Goal: Information Seeking & Learning: Understand process/instructions

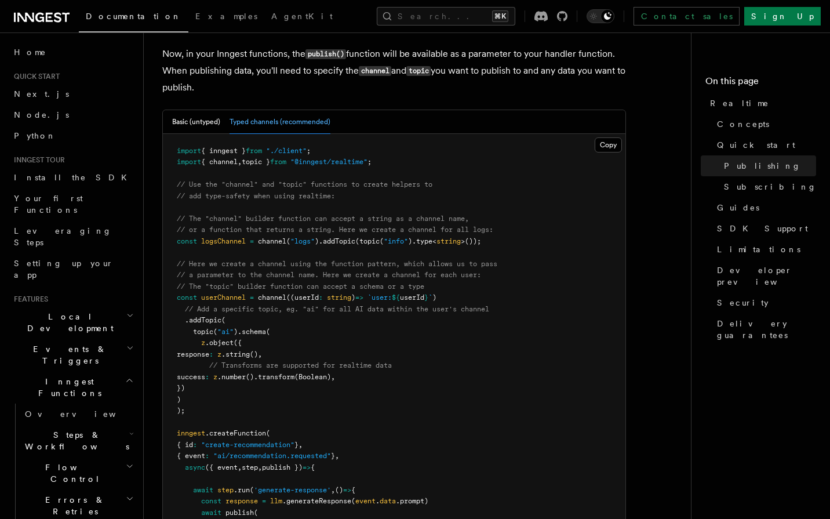
scroll to position [976, 0]
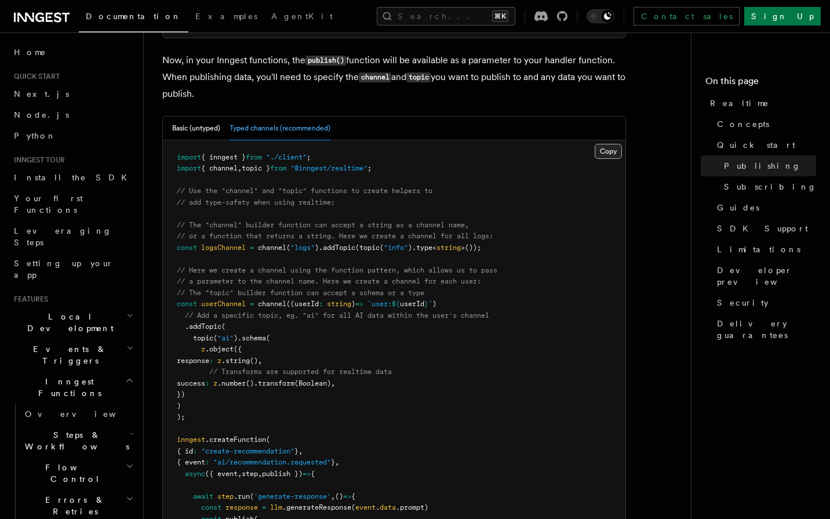
click at [609, 156] on button "Copy Copied" at bounding box center [607, 151] width 27 height 15
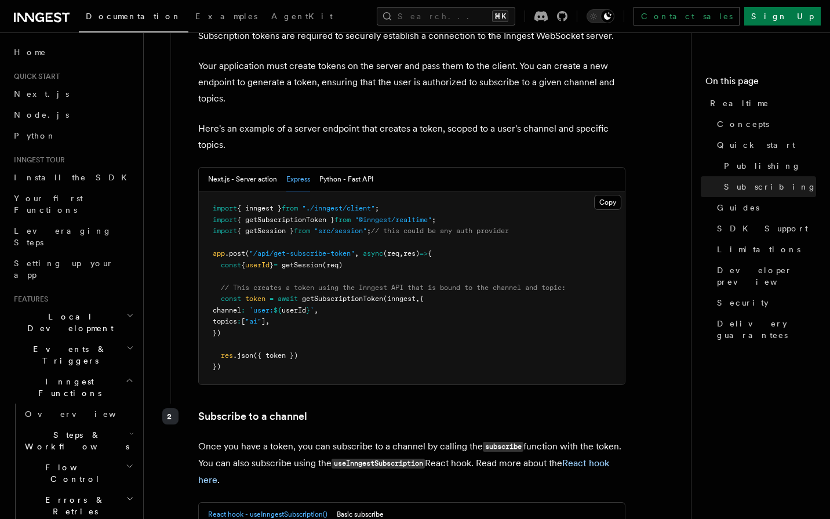
scroll to position [1815, 0]
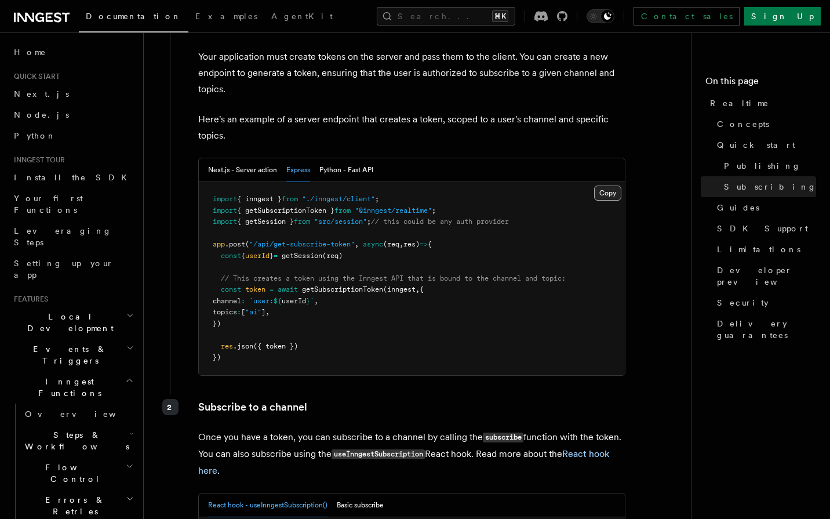
click at [611, 196] on button "Copy Copied" at bounding box center [607, 192] width 27 height 15
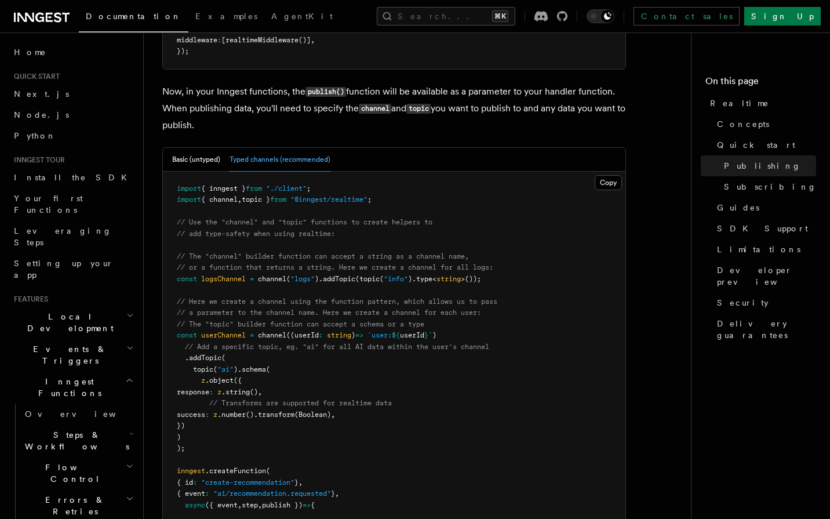
scroll to position [943, 0]
click at [611, 185] on button "Copy Copied" at bounding box center [607, 184] width 27 height 15
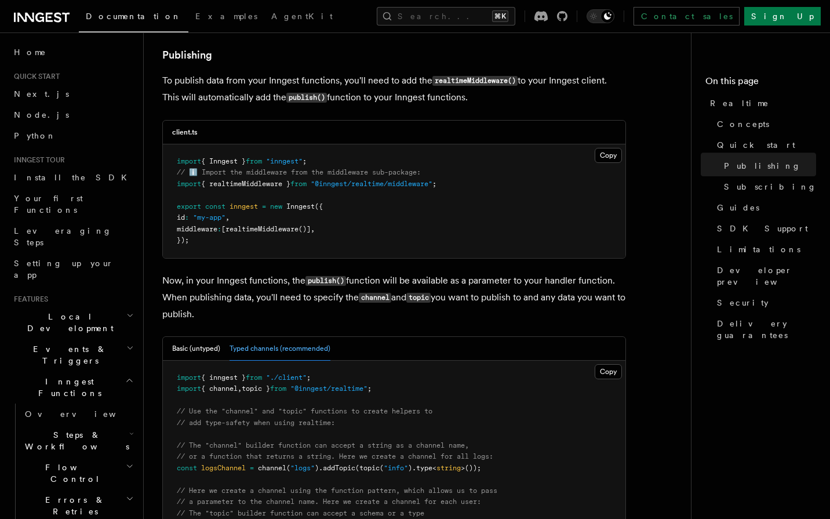
scroll to position [738, 0]
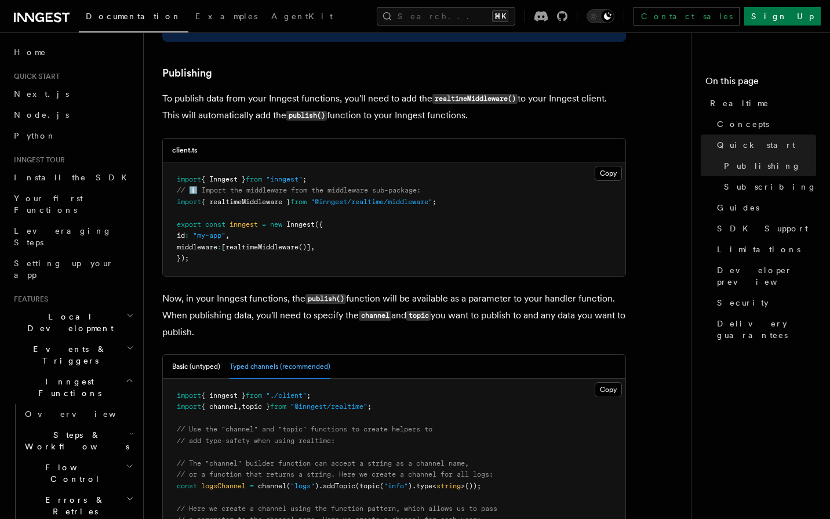
click at [266, 251] on span "realtimeMiddleware" at bounding box center [261, 247] width 73 height 8
drag, startPoint x: 266, startPoint y: 254, endPoint x: 315, endPoint y: 247, distance: 49.7
click at [315, 247] on span "middleware : [ realtimeMiddleware ()] ," at bounding box center [246, 247] width 138 height 8
click at [311, 248] on span "()]" at bounding box center [304, 247] width 12 height 8
drag, startPoint x: 324, startPoint y: 249, endPoint x: 240, endPoint y: 253, distance: 83.5
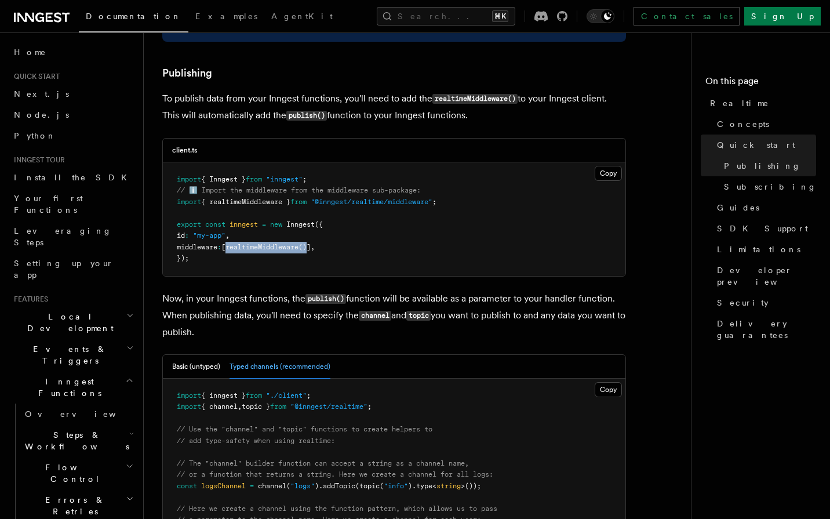
click at [240, 251] on span "middleware : [ realtimeMiddleware ()] ," at bounding box center [246, 247] width 138 height 8
copy span "realtimeMiddleware ()"
click at [260, 206] on span "{ realtimeMiddleware }" at bounding box center [245, 202] width 89 height 8
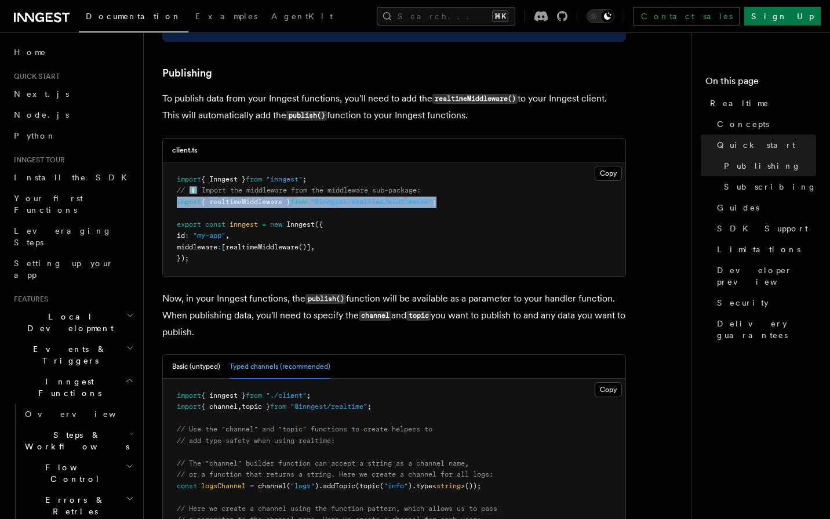
click at [260, 206] on span "{ realtimeMiddleware }" at bounding box center [245, 202] width 89 height 8
copy code "import { realtimeMiddleware } from "@inngest/realtime/middleware" ;"
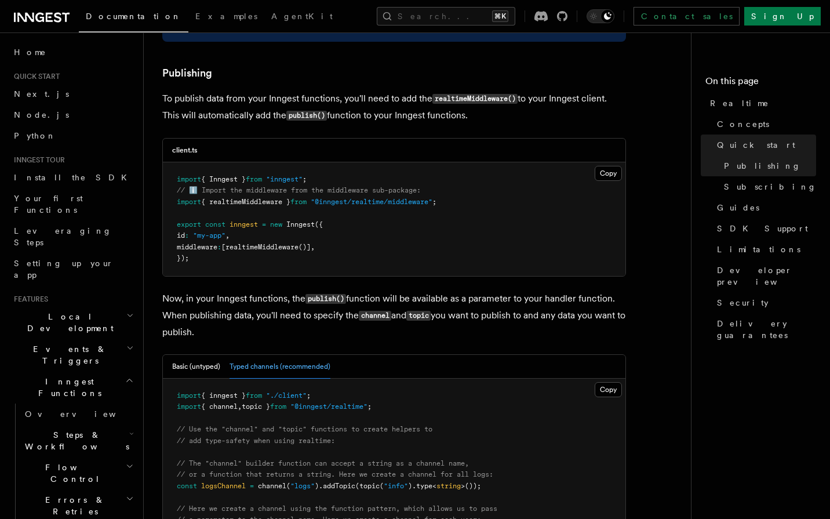
click at [217, 250] on span "middleware" at bounding box center [197, 247] width 41 height 8
click at [217, 251] on span "middleware" at bounding box center [197, 247] width 41 height 8
drag, startPoint x: 219, startPoint y: 251, endPoint x: 327, endPoint y: 252, distance: 107.8
click at [315, 251] on span "middleware : [ realtimeMiddleware ()] ," at bounding box center [246, 247] width 138 height 8
click at [319, 254] on pre "import { Inngest } from "inngest" ; // ℹ️ Import the middleware from the middle…" at bounding box center [394, 219] width 462 height 114
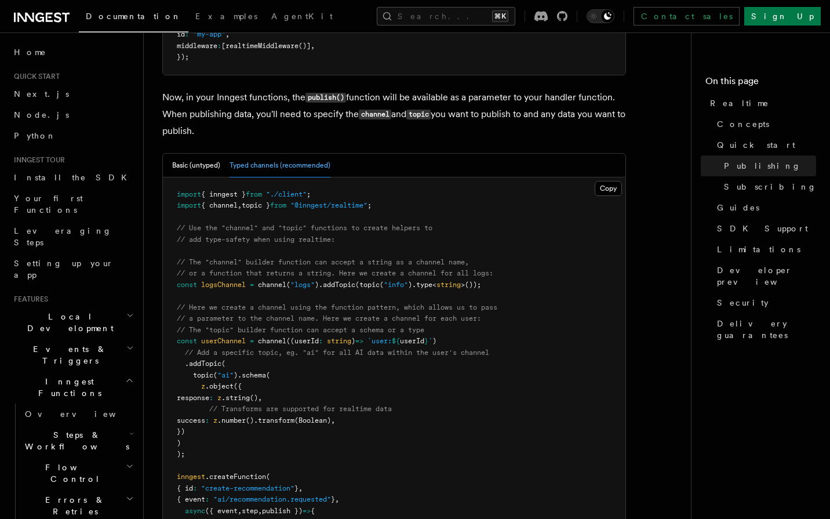
scroll to position [961, 0]
